Goal: Information Seeking & Learning: Learn about a topic

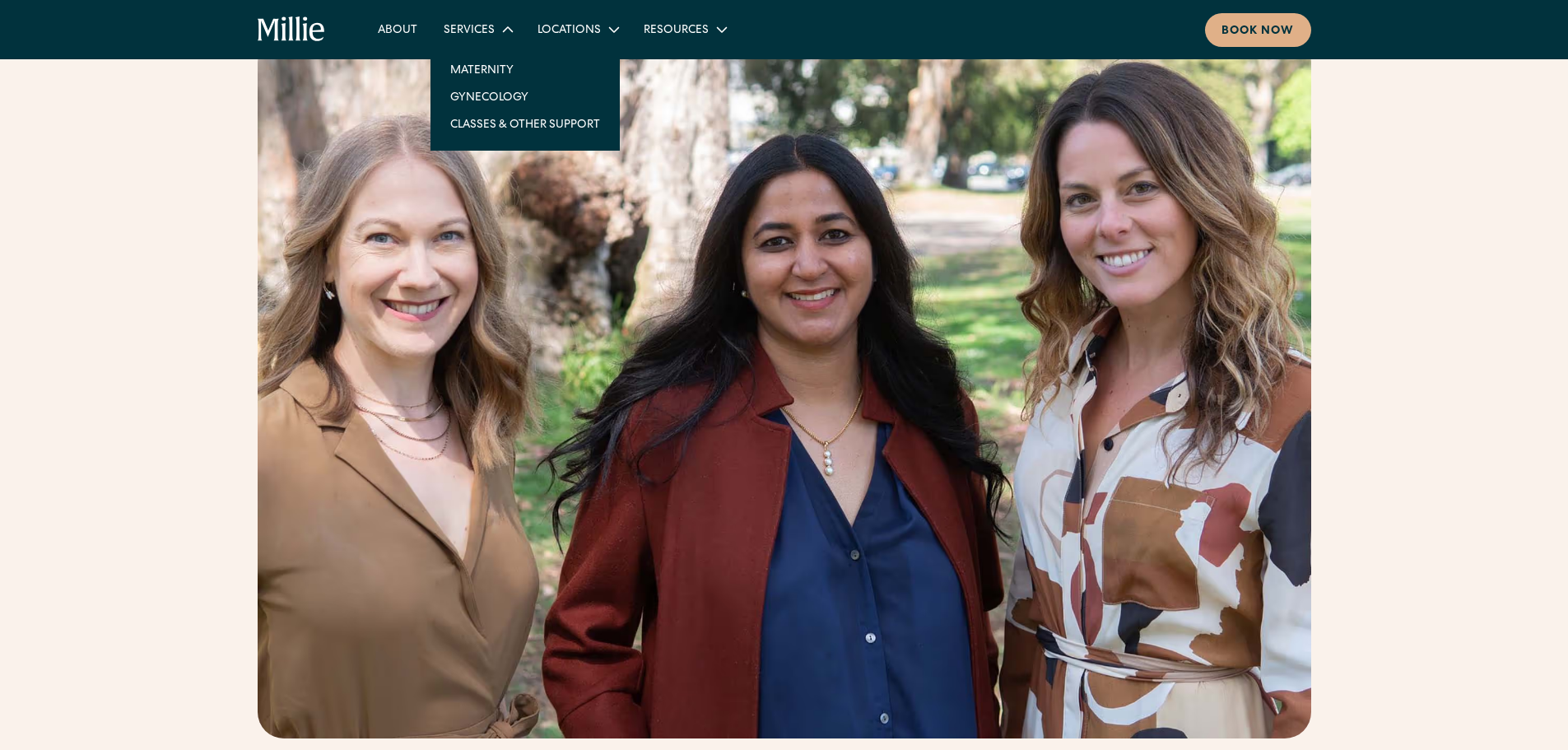
click at [455, 27] on div "Services" at bounding box center [469, 30] width 51 height 18
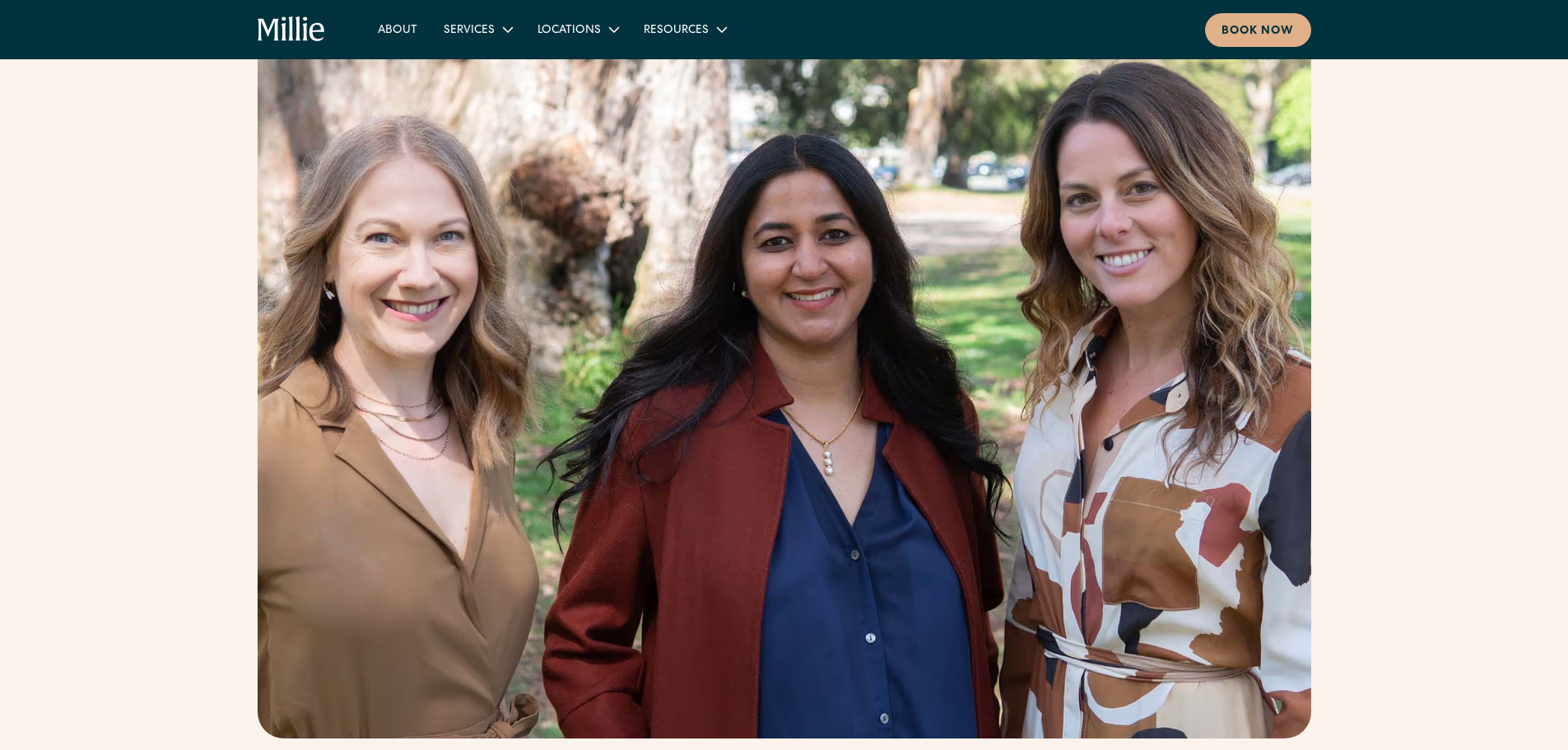
click at [317, 24] on icon "home" at bounding box center [317, 32] width 15 height 18
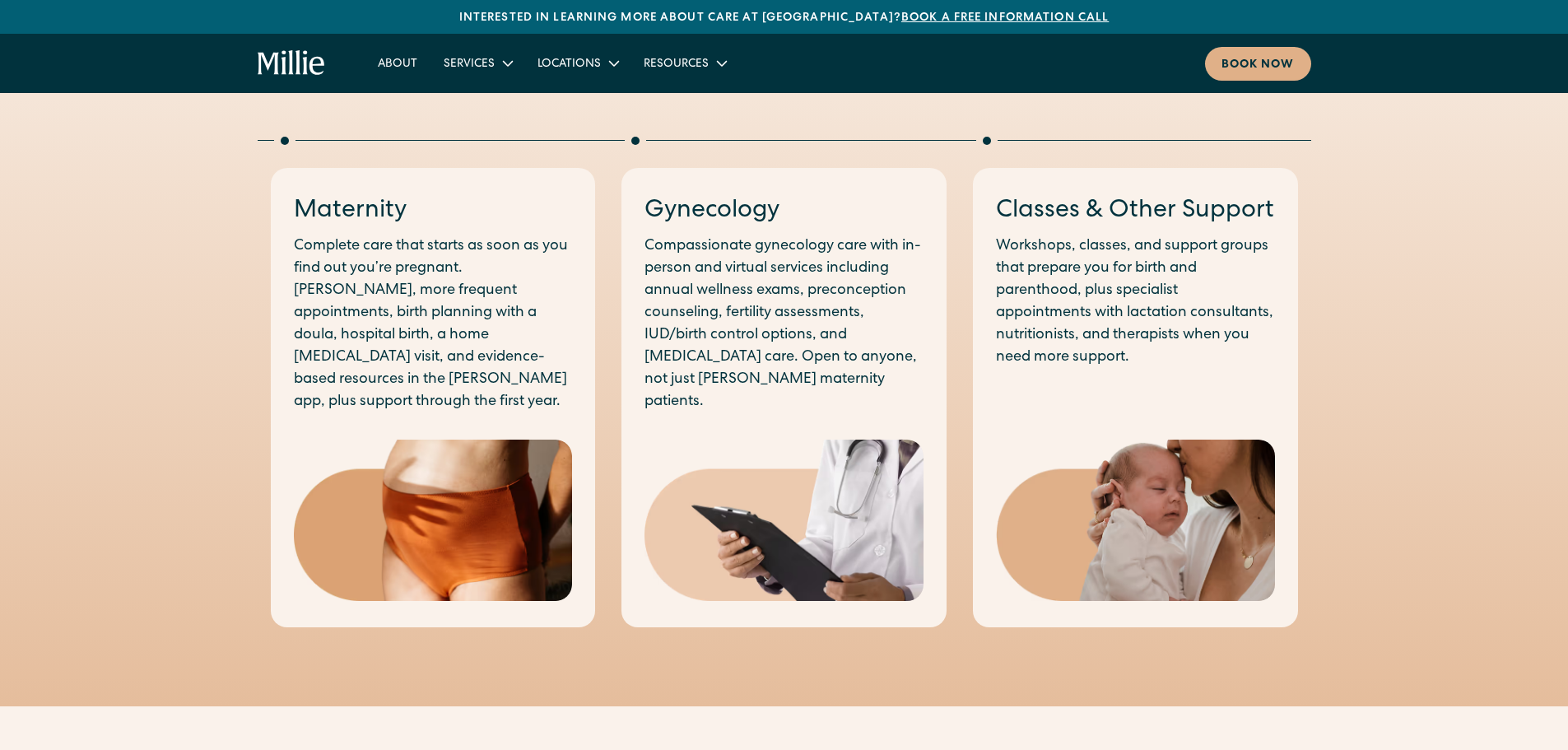
scroll to position [883, 0]
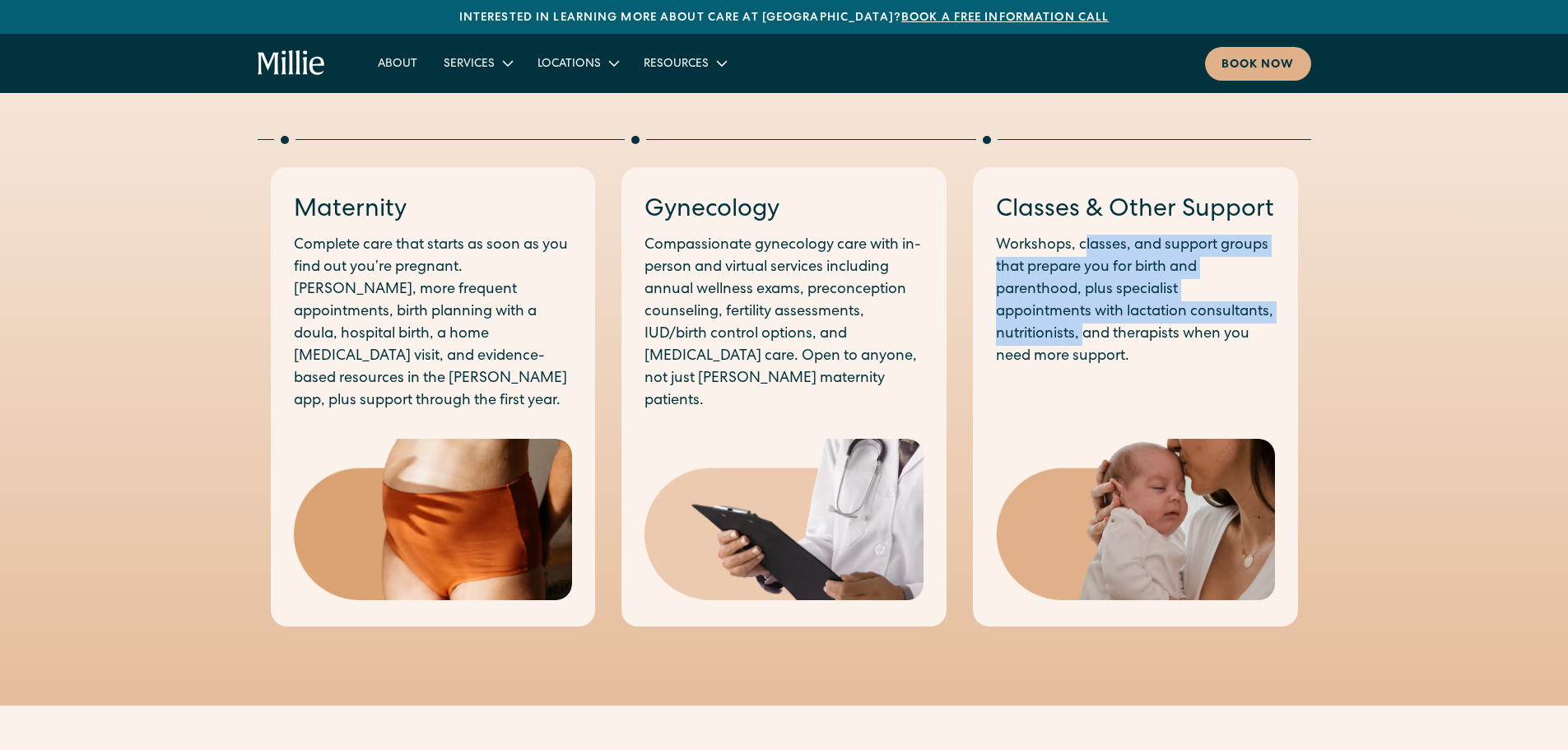
drag, startPoint x: 1087, startPoint y: 244, endPoint x: 1173, endPoint y: 329, distance: 120.9
click at [1173, 329] on p "Workshops, classes, and support groups that prepare you for birth and parenthoo…" at bounding box center [1135, 301] width 279 height 134
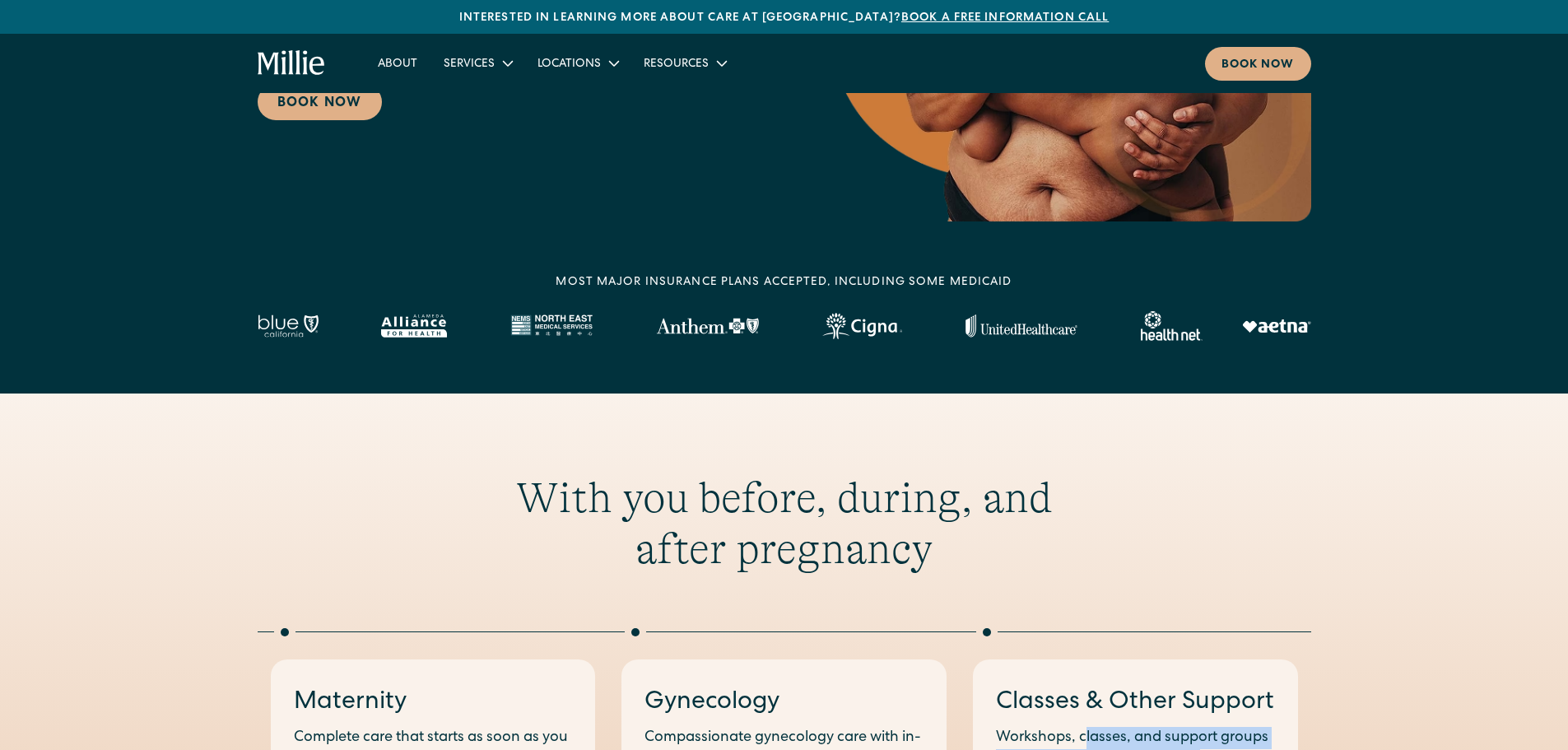
scroll to position [0, 0]
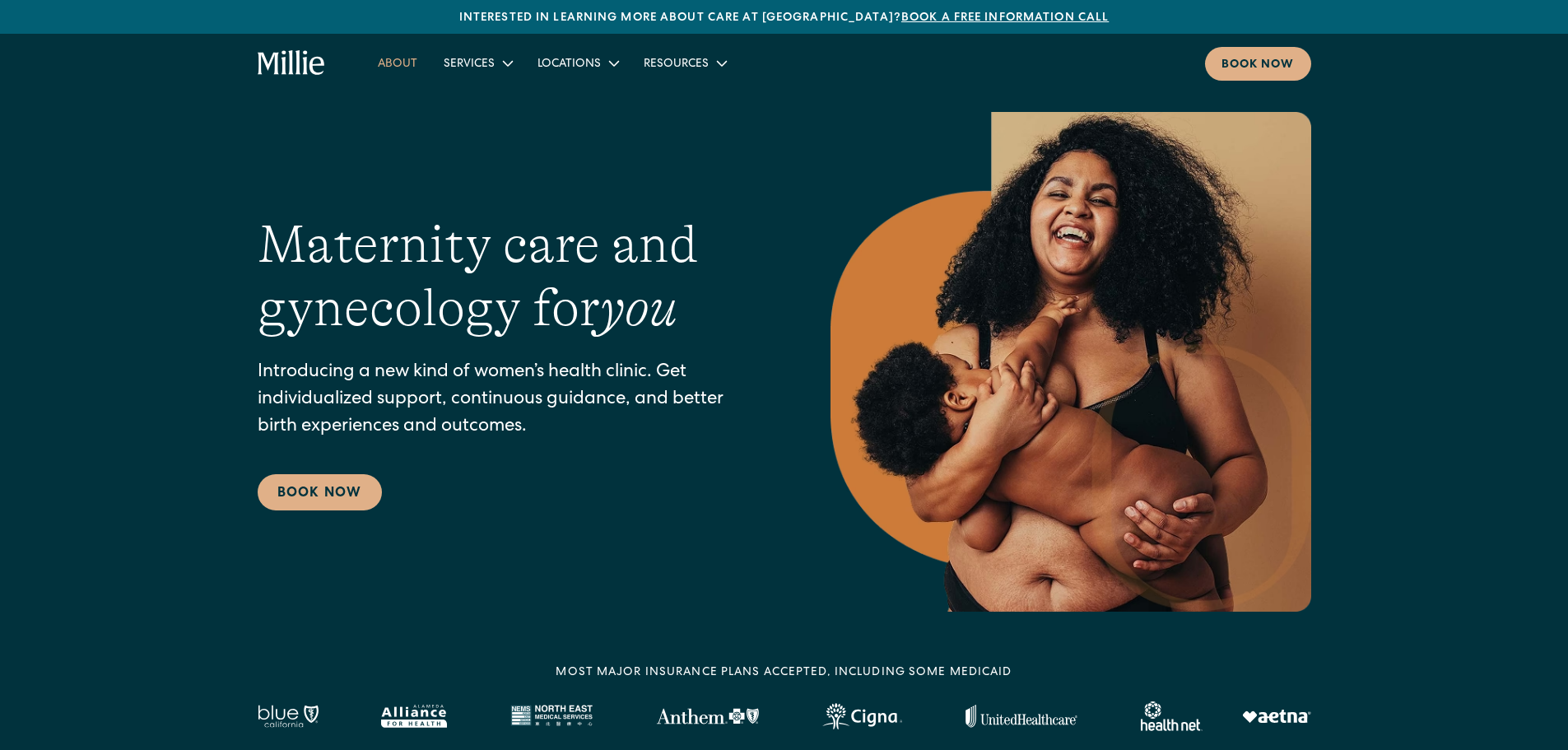
click at [406, 61] on link "About" at bounding box center [397, 63] width 65 height 27
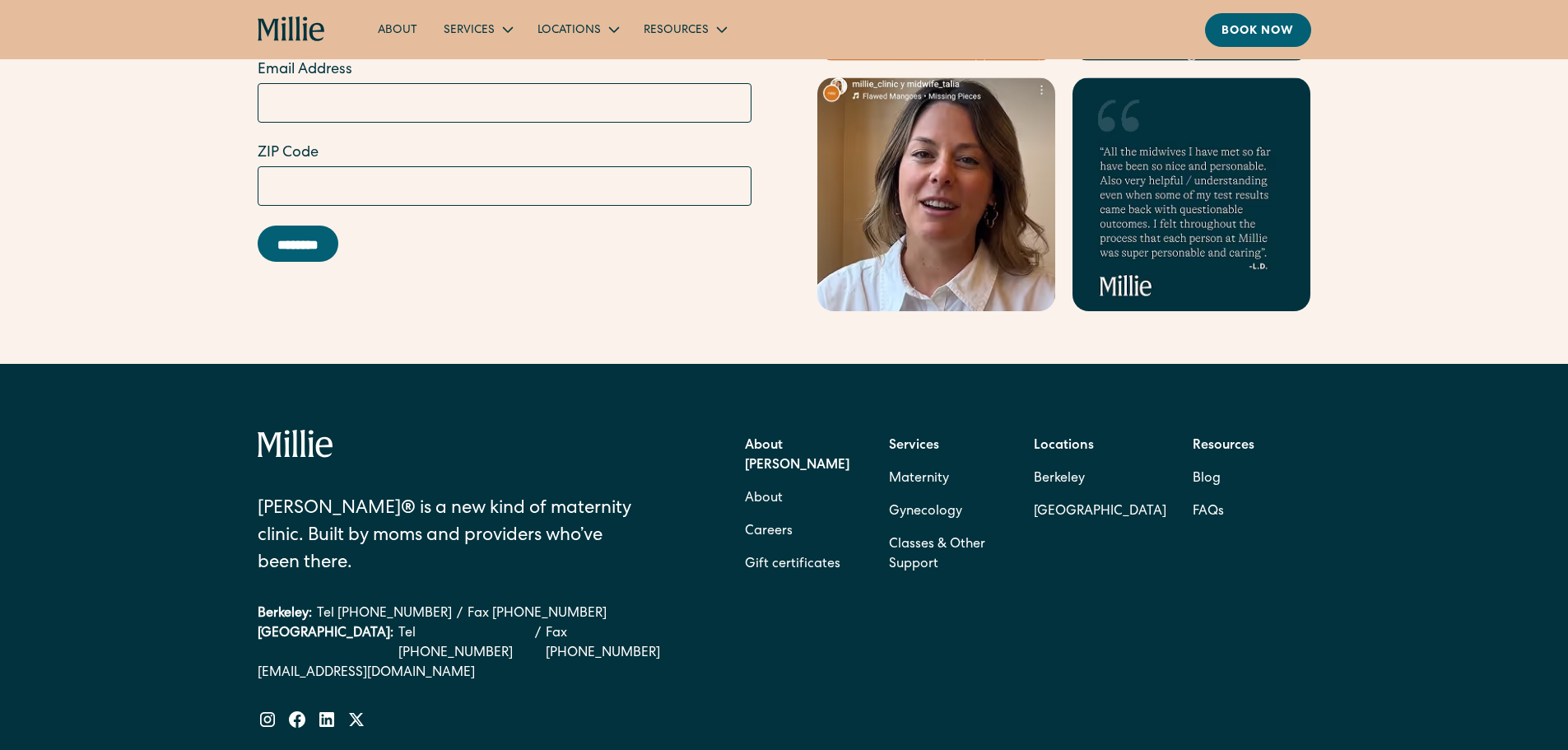
scroll to position [5099, 0]
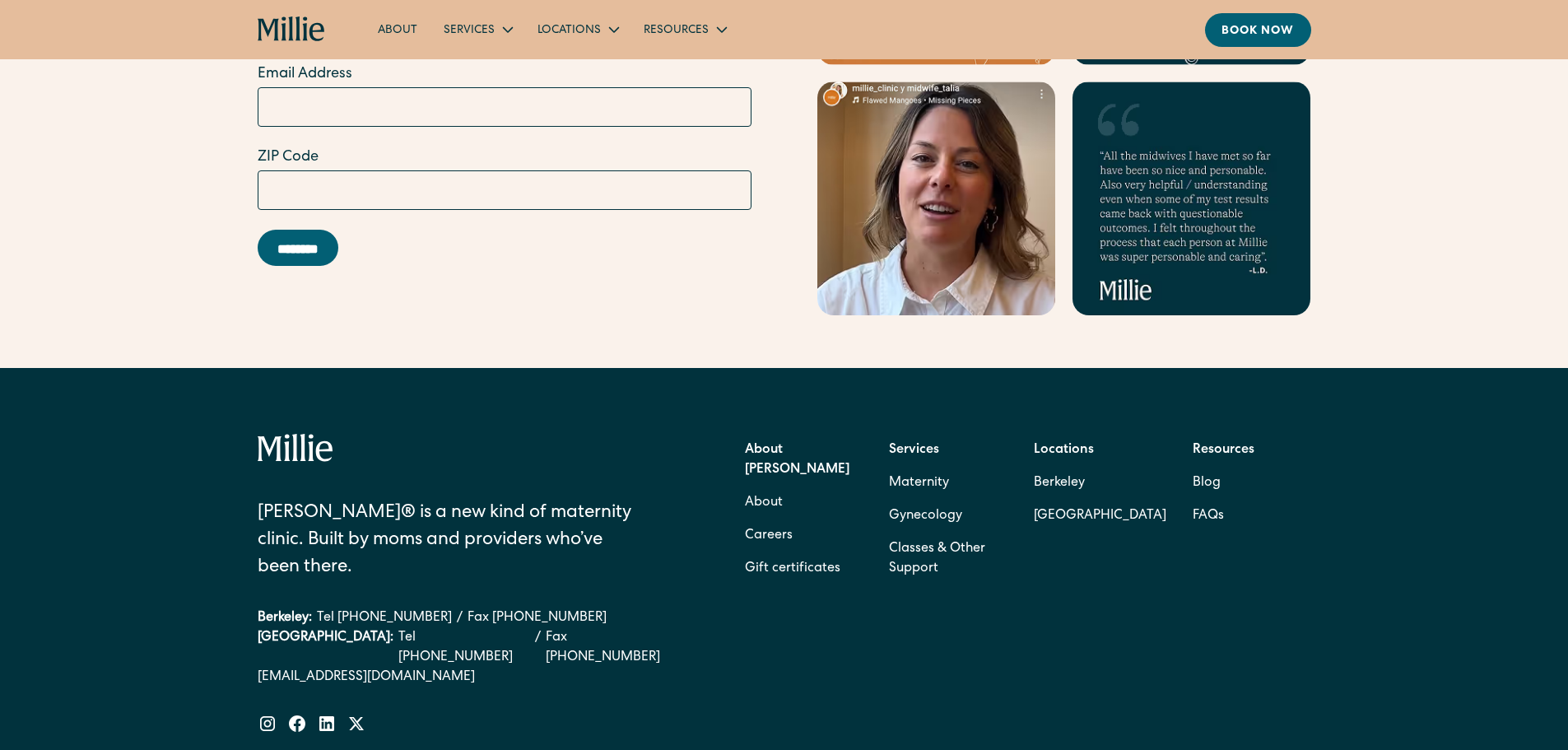
click at [915, 444] on strong "Services" at bounding box center [914, 451] width 51 height 13
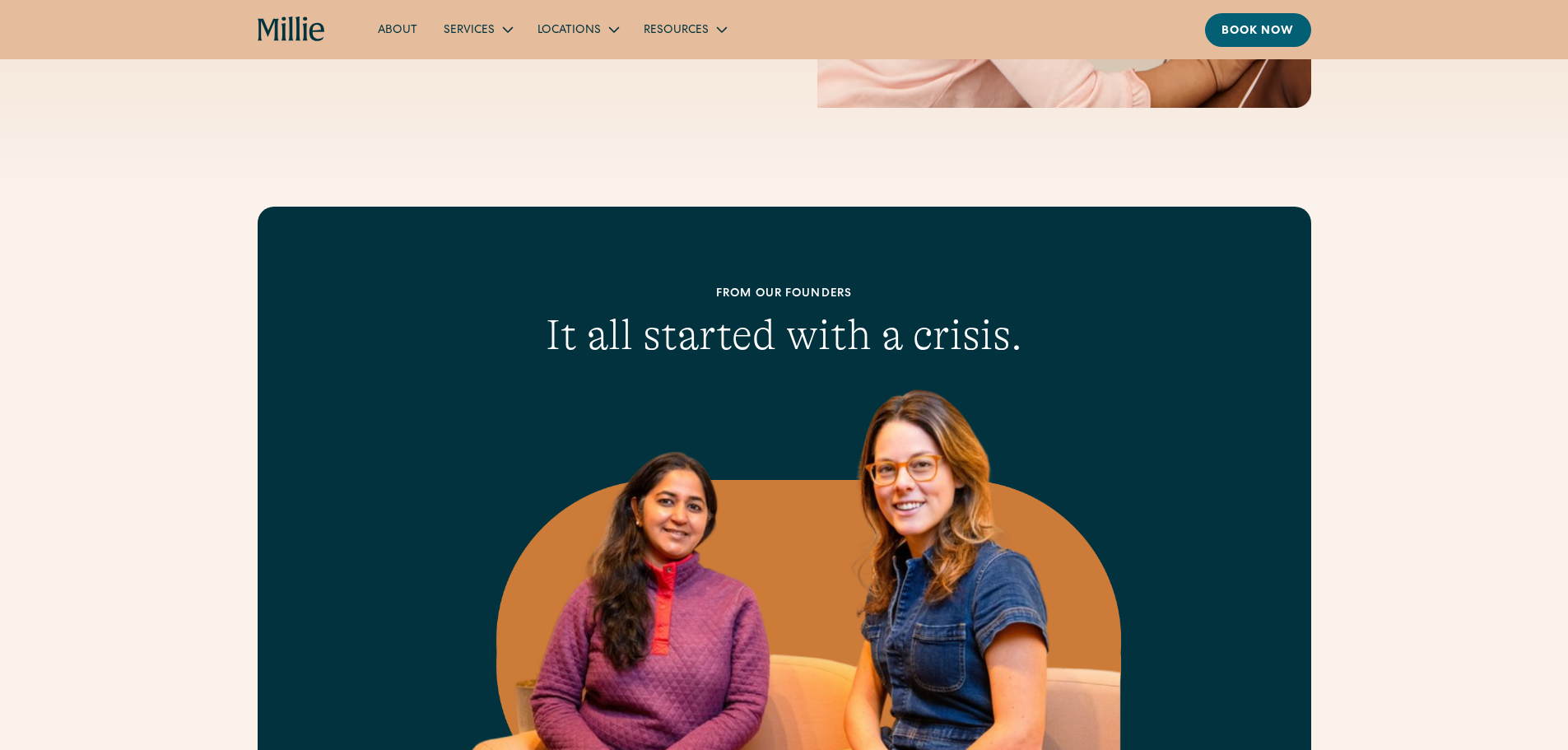
scroll to position [0, 0]
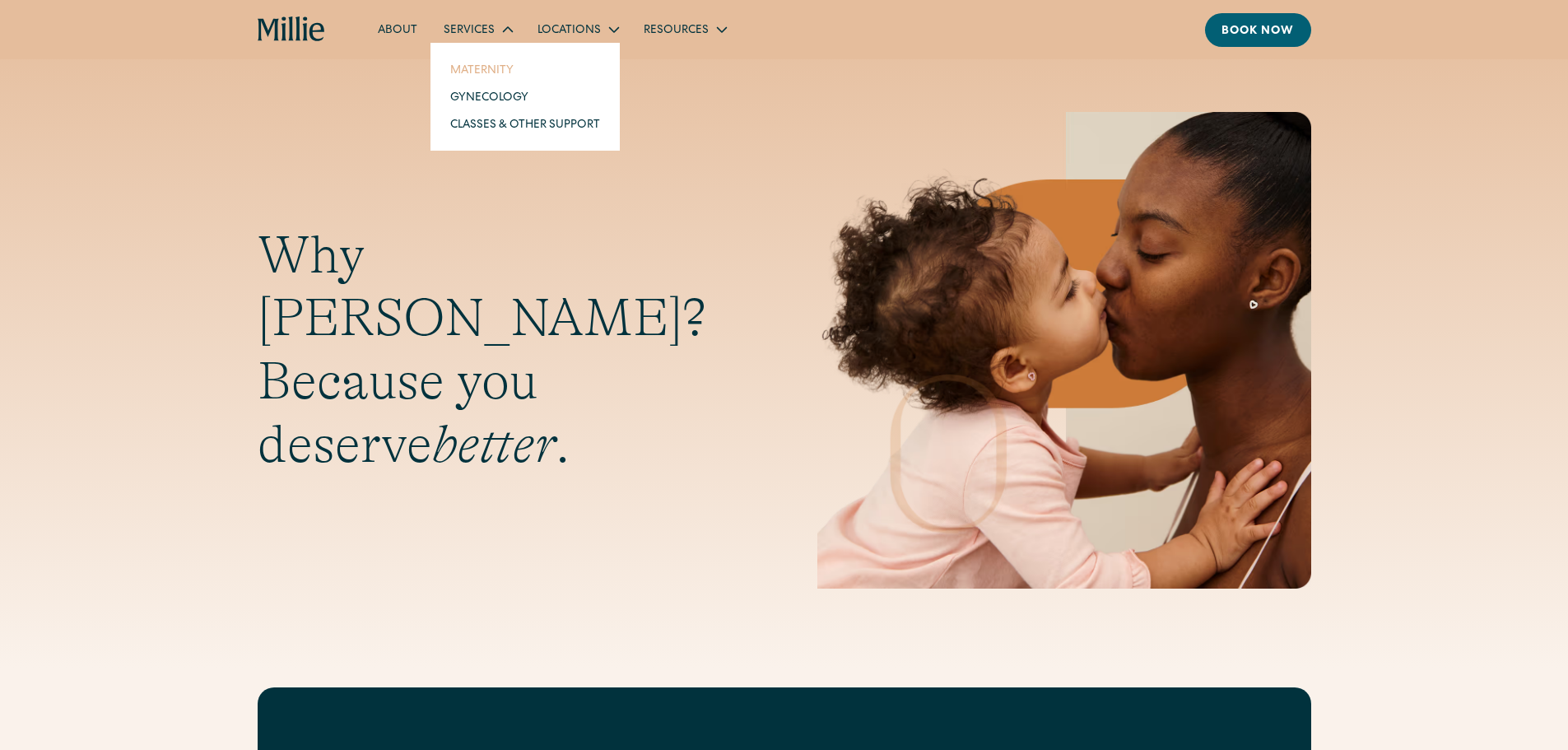
click at [479, 66] on link "Maternity" at bounding box center [525, 69] width 176 height 27
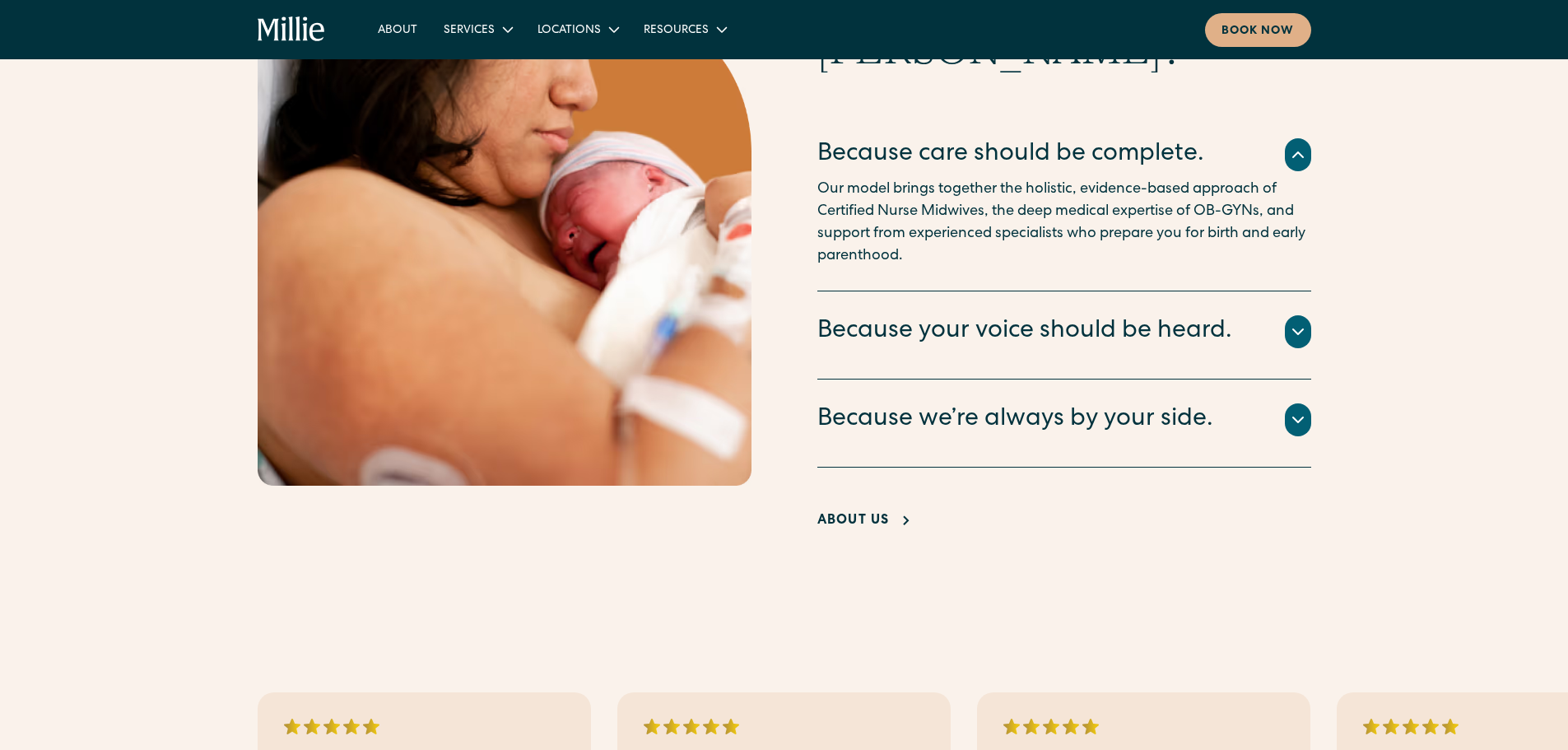
scroll to position [3279, 0]
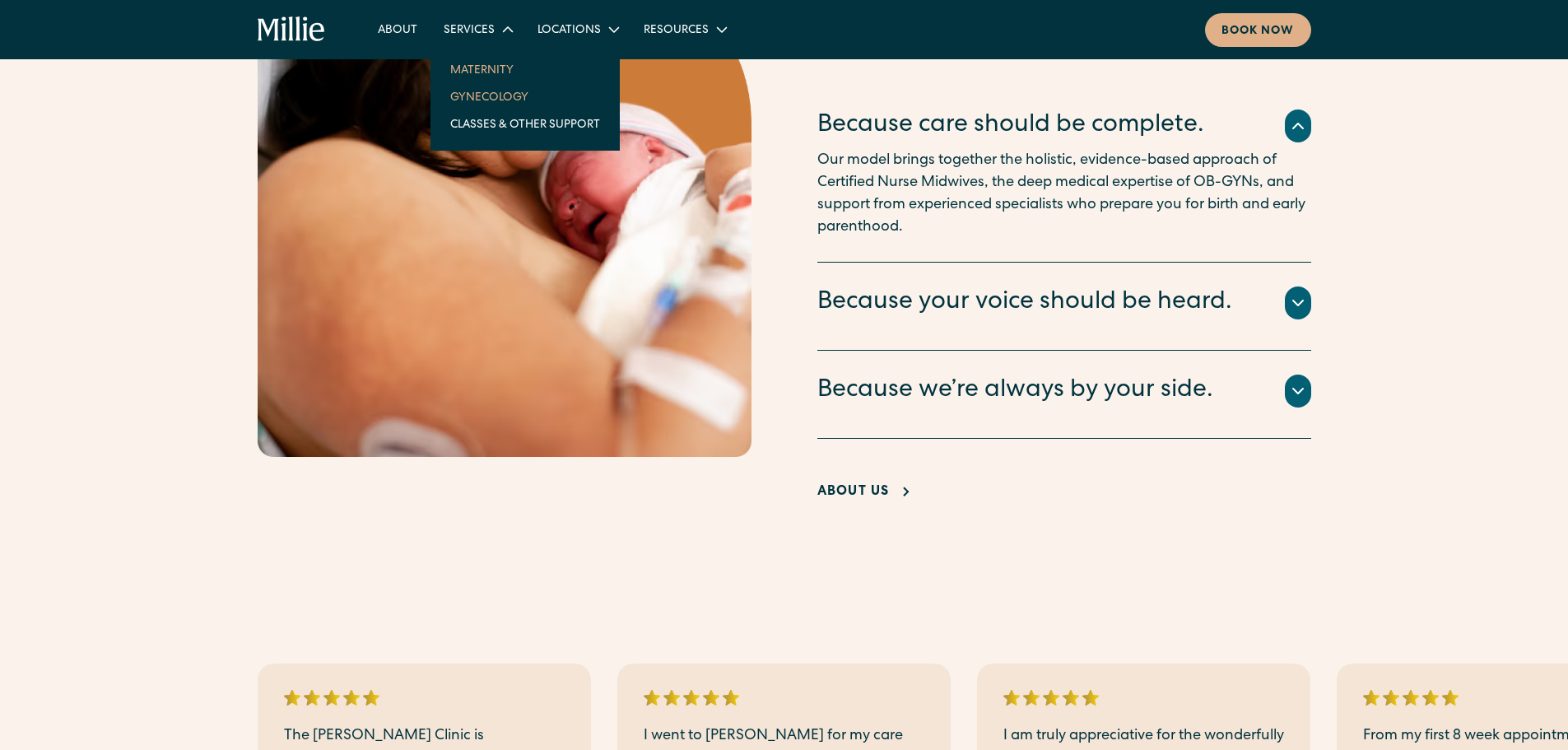
click at [485, 92] on link "Gynecology" at bounding box center [525, 96] width 176 height 27
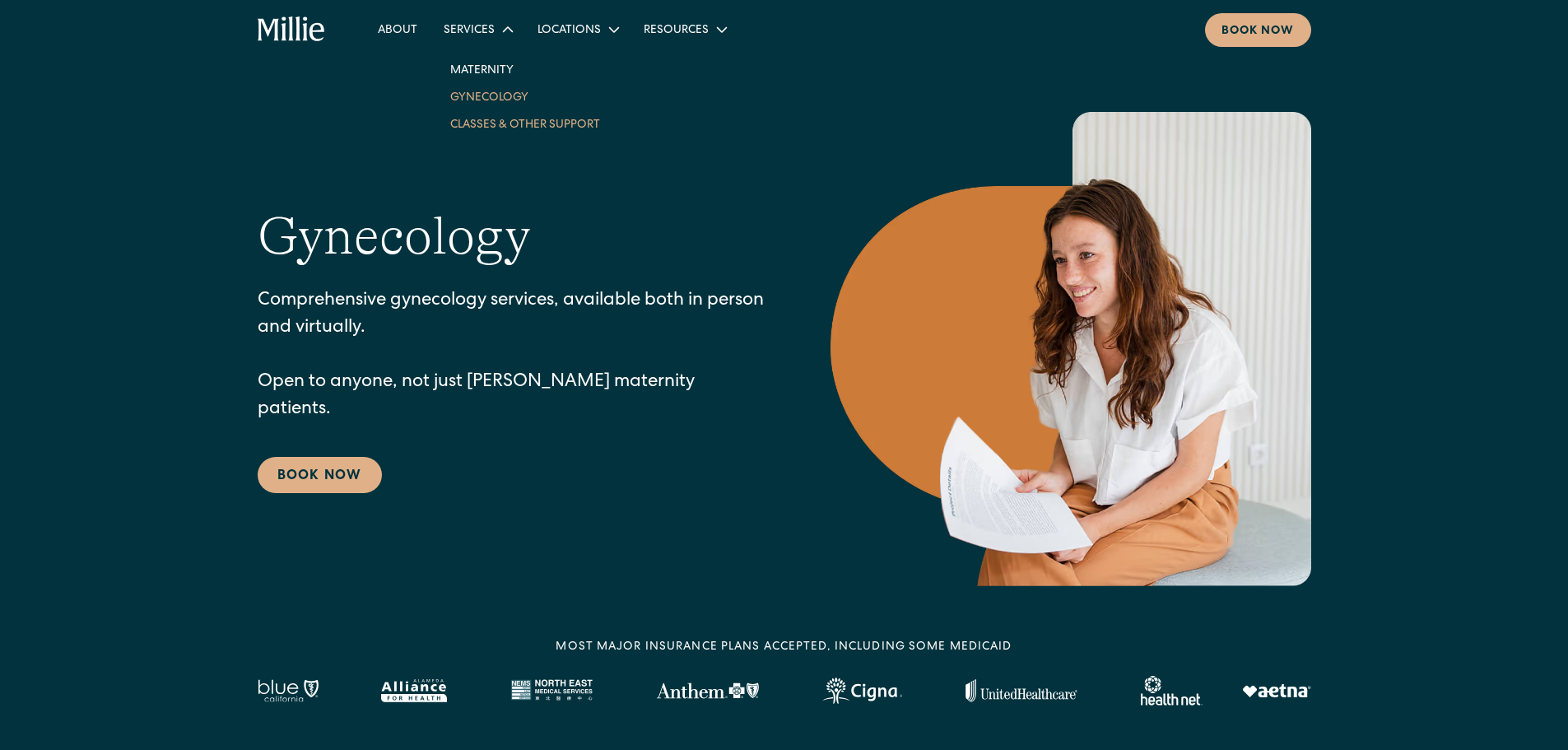
click at [500, 121] on link "Classes & Other Support" at bounding box center [525, 123] width 176 height 27
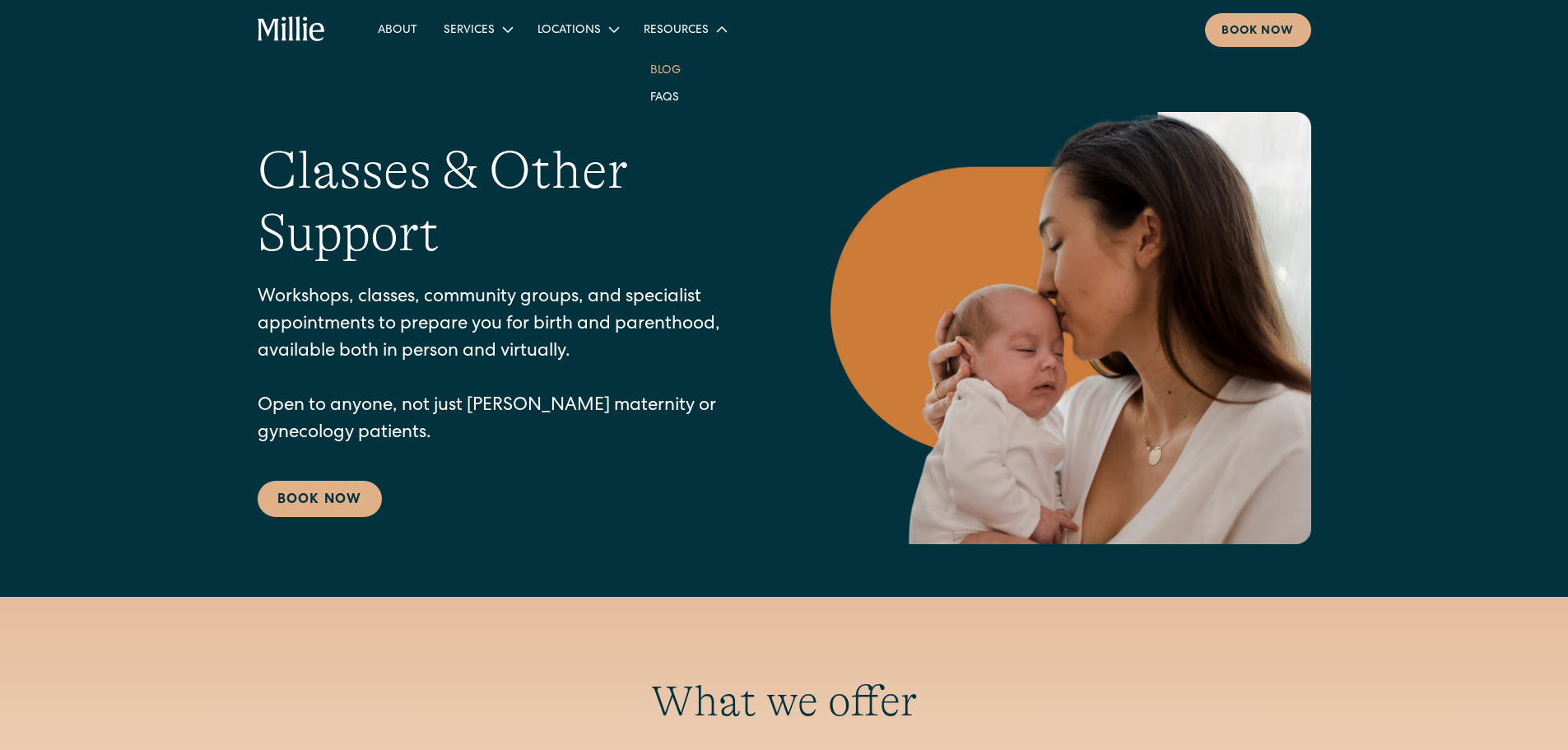
click at [668, 67] on link "Blog" at bounding box center [666, 69] width 57 height 27
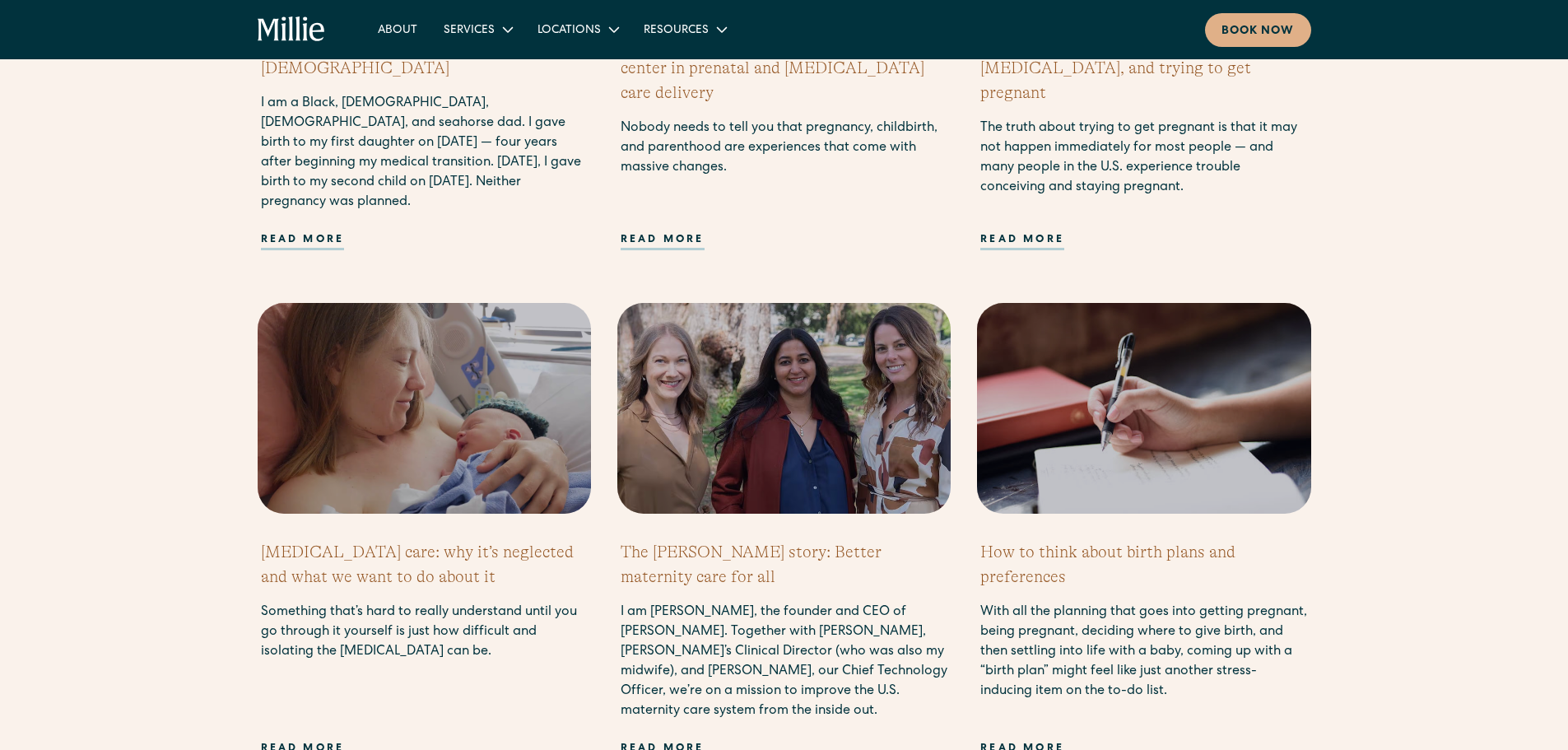
scroll to position [1380, 0]
